Goal: Information Seeking & Learning: Find specific fact

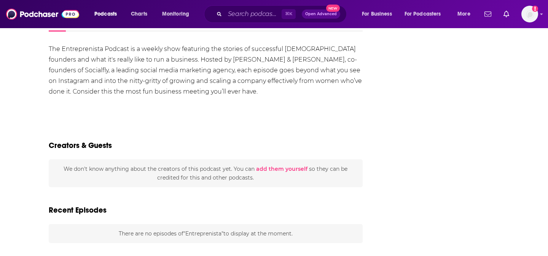
click at [90, 115] on div "The Entreprenista Podcast is a weekly show featuring the stories of successful …" at bounding box center [206, 225] width 314 height 362
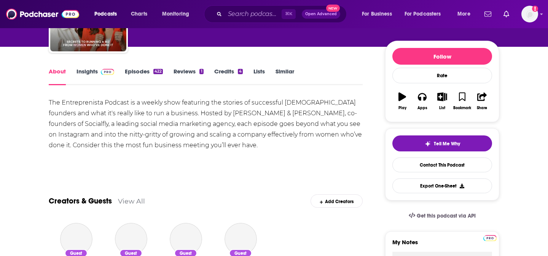
scroll to position [27, 0]
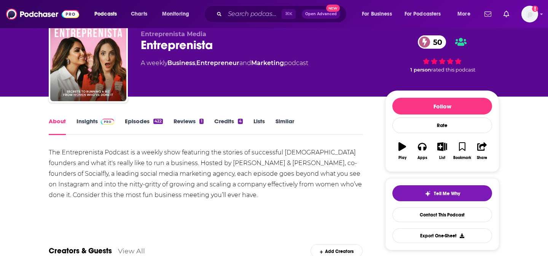
click at [94, 134] on link "Insights" at bounding box center [96, 127] width 38 height 18
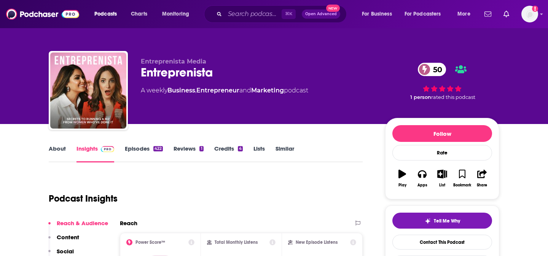
scroll to position [116, 0]
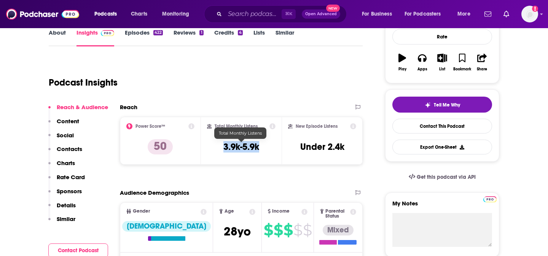
drag, startPoint x: 273, startPoint y: 148, endPoint x: 214, endPoint y: 148, distance: 59.0
click at [214, 148] on div "Total Monthly Listens 3.9k-5.9k" at bounding box center [241, 140] width 69 height 35
copy h3 "3.9k-5.9k"
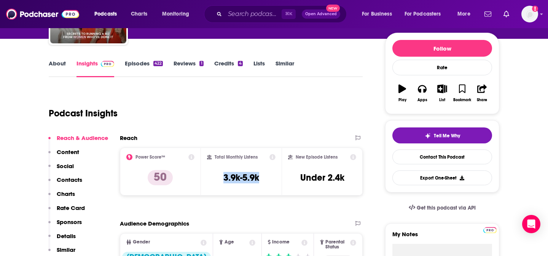
scroll to position [0, 0]
